Goal: Task Accomplishment & Management: Use online tool/utility

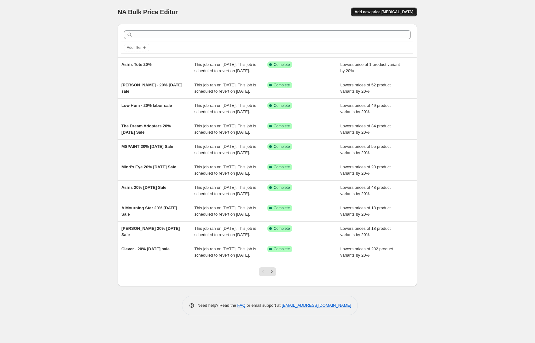
click at [395, 13] on span "Add new price [MEDICAL_DATA]" at bounding box center [384, 11] width 59 height 5
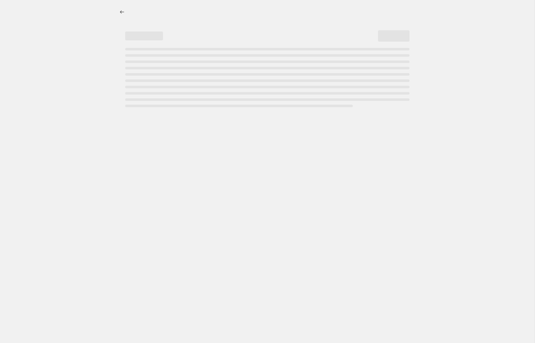
select select "percentage"
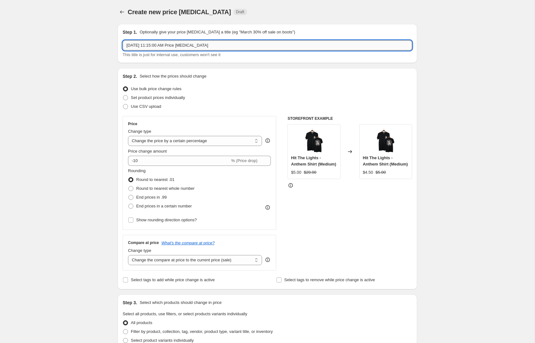
click at [177, 45] on input "[DATE] 11:15:00 AM Price [MEDICAL_DATA]" at bounding box center [268, 45] width 290 height 10
type input "L"
type input "I Surrender Records [DATE] Sale"
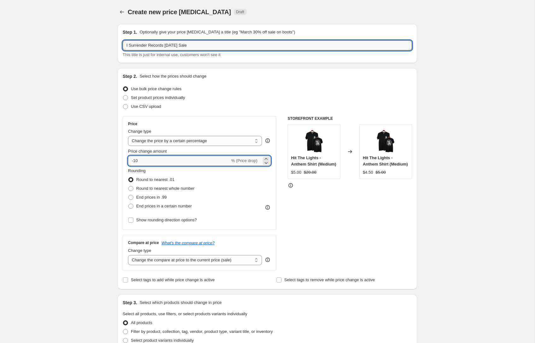
click at [181, 165] on input "-10" at bounding box center [179, 161] width 102 height 10
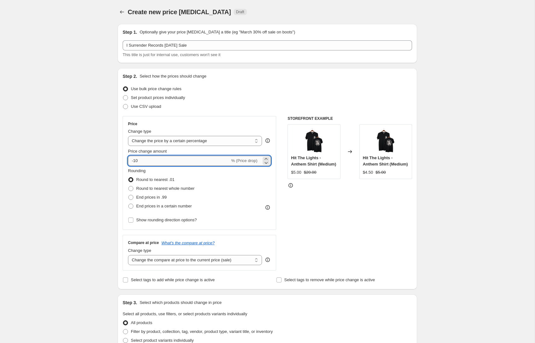
type input "-1"
type input "-20"
click at [92, 186] on div "Create new price [MEDICAL_DATA]. This page is ready Create new price [MEDICAL_D…" at bounding box center [267, 315] width 535 height 631
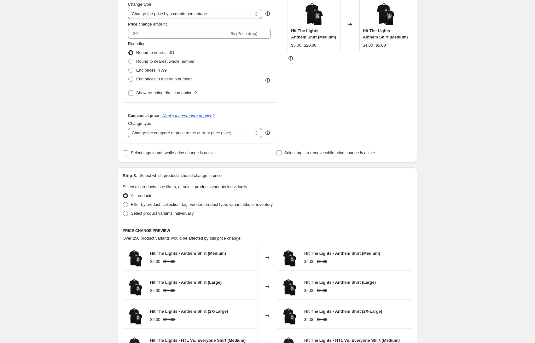
scroll to position [134, 0]
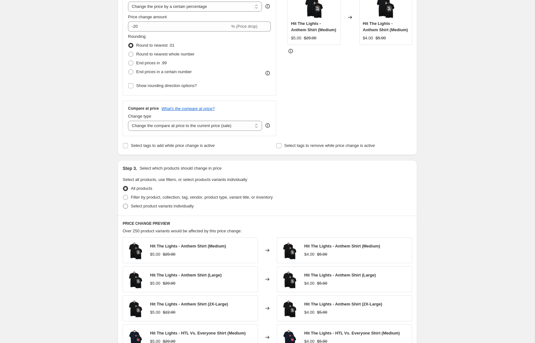
click at [166, 208] on span "Select product variants individually" at bounding box center [162, 206] width 63 height 5
click at [123, 204] on input "Select product variants individually" at bounding box center [123, 204] width 0 height 0
radio input "true"
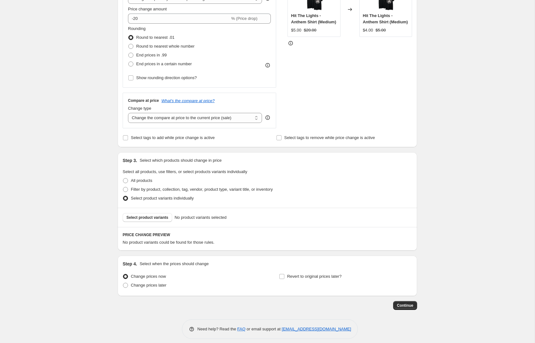
scroll to position [148, 0]
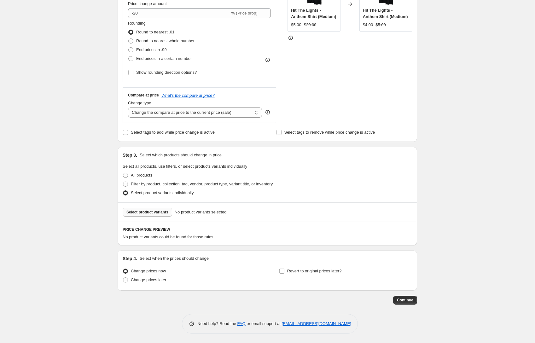
click at [162, 212] on span "Select product variants" at bounding box center [148, 212] width 42 height 5
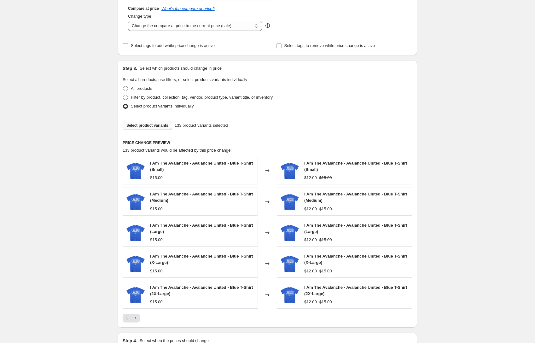
scroll to position [317, 0]
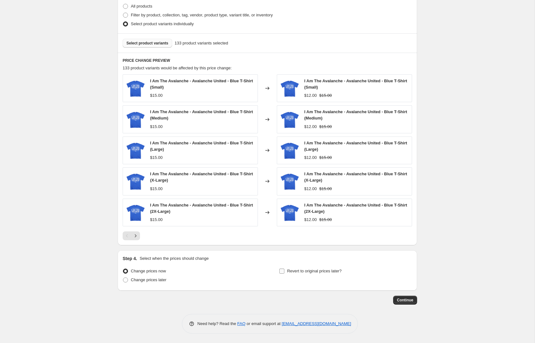
click at [332, 271] on span "Revert to original prices later?" at bounding box center [314, 271] width 55 height 5
click at [285, 271] on input "Revert to original prices later?" at bounding box center [282, 271] width 5 height 5
checkbox input "true"
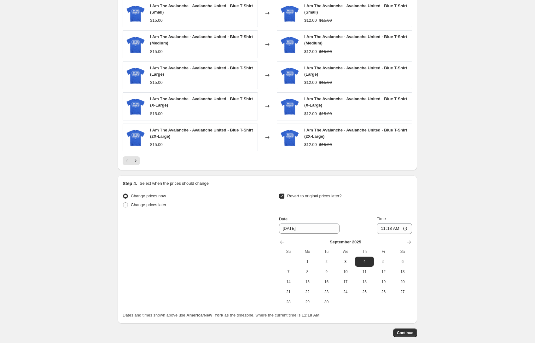
scroll to position [413, 0]
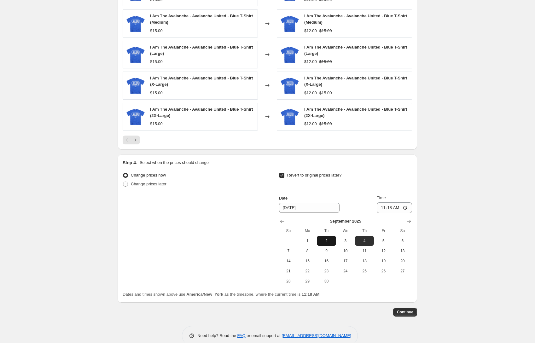
click at [328, 243] on span "2" at bounding box center [327, 240] width 14 height 5
type input "[DATE]"
click at [406, 207] on input "11:18" at bounding box center [394, 208] width 35 height 11
type input "23:59"
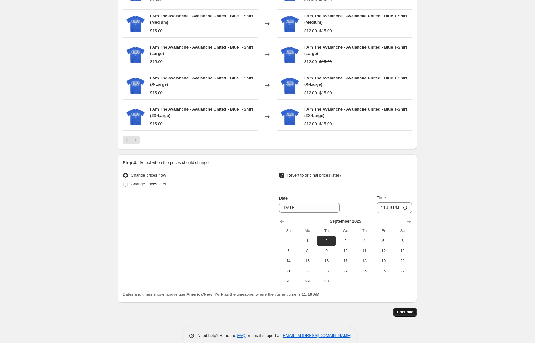
click at [408, 313] on span "Continue" at bounding box center [405, 312] width 16 height 5
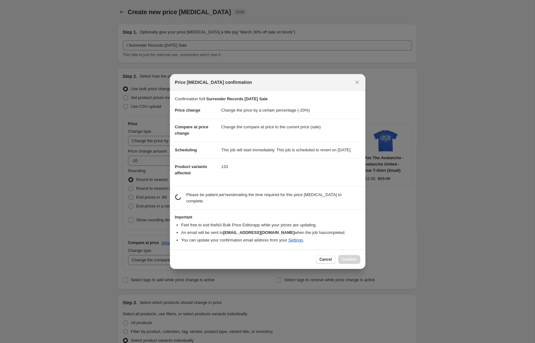
scroll to position [0, 0]
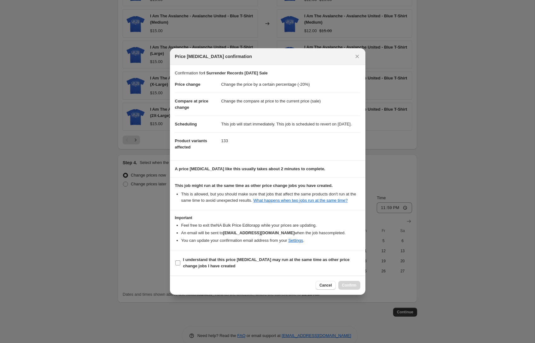
click at [299, 268] on b "I understand that this price [MEDICAL_DATA] may run at the same time as other p…" at bounding box center [266, 262] width 167 height 11
click at [180, 266] on input "I understand that this price [MEDICAL_DATA] may run at the same time as other p…" at bounding box center [177, 263] width 5 height 5
checkbox input "true"
click at [349, 288] on span "Confirm" at bounding box center [349, 285] width 15 height 5
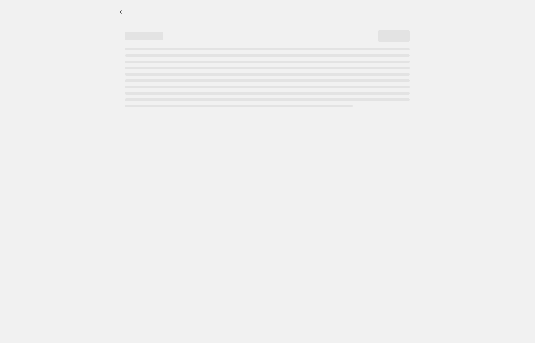
select select "percentage"
